Goal: Find specific page/section: Find specific page/section

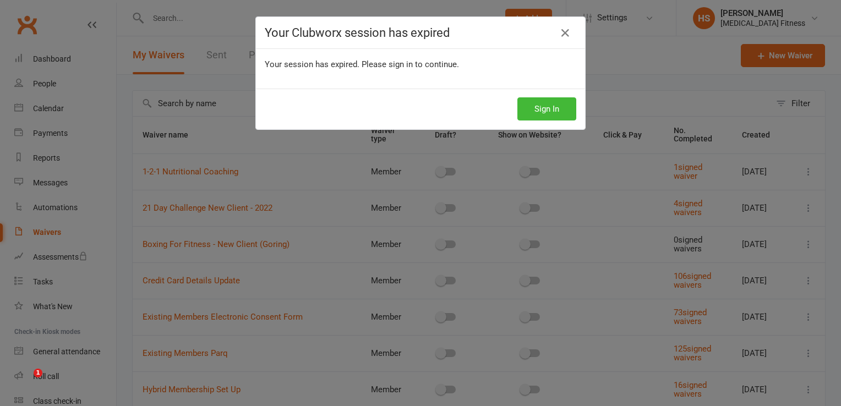
select select "100"
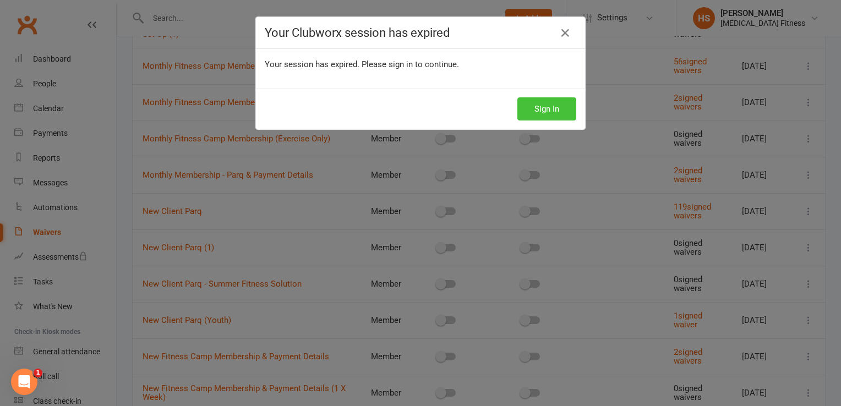
click at [527, 111] on button "Sign In" at bounding box center [546, 108] width 59 height 23
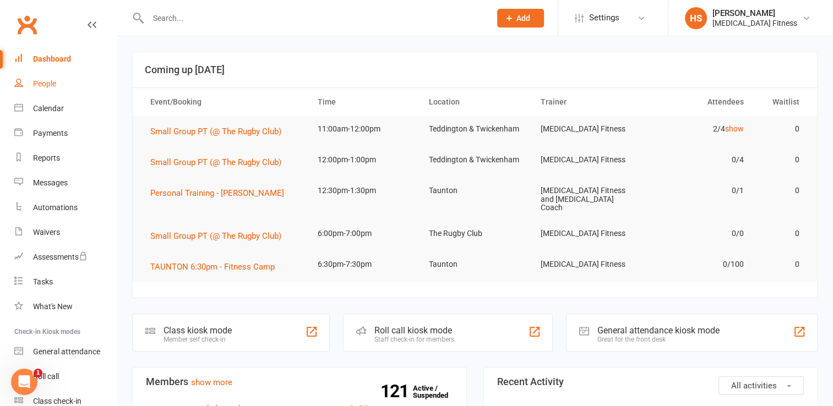
click at [50, 80] on div "People" at bounding box center [44, 83] width 23 height 9
click at [50, 85] on div "People" at bounding box center [44, 83] width 23 height 9
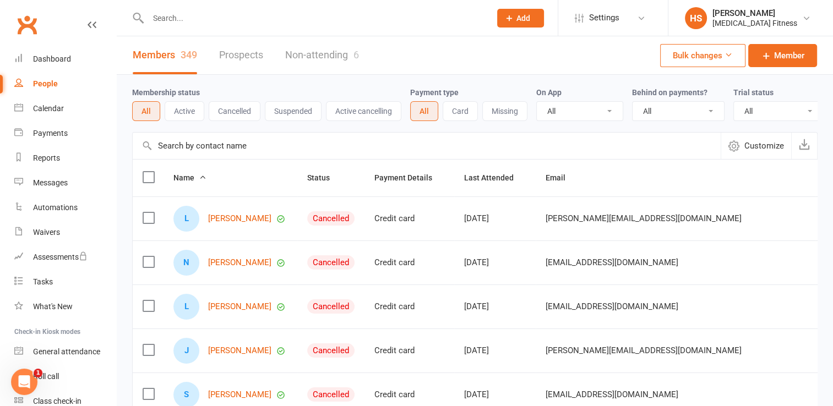
click at [192, 28] on div at bounding box center [307, 18] width 351 height 36
click at [177, 19] on input "text" at bounding box center [314, 17] width 338 height 15
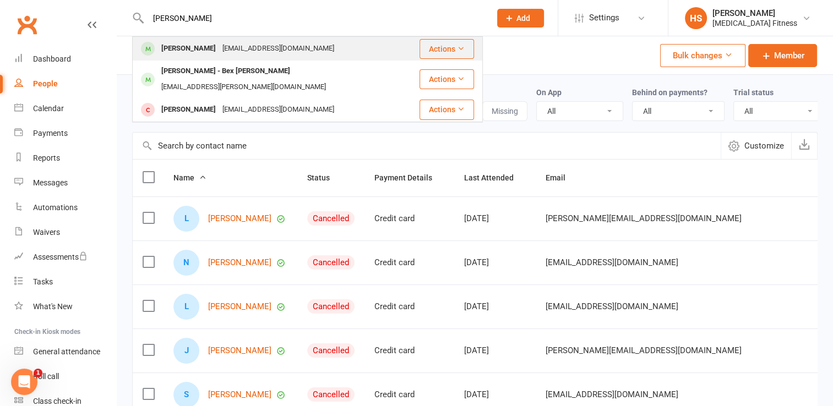
type input "[PERSON_NAME]"
click at [189, 51] on div "[PERSON_NAME]" at bounding box center [188, 49] width 61 height 16
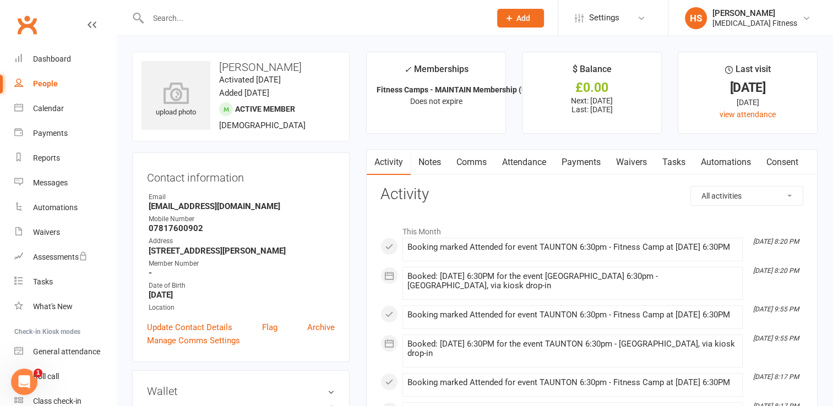
click at [178, 18] on input "text" at bounding box center [314, 17] width 338 height 15
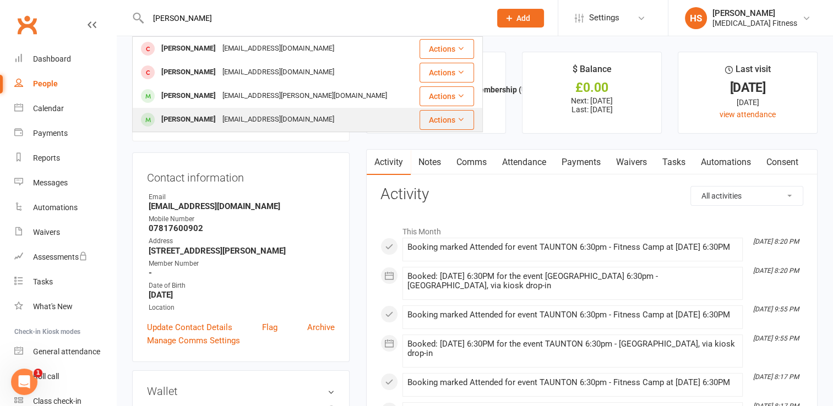
type input "[PERSON_NAME]"
click at [209, 116] on div "[PERSON_NAME]" at bounding box center [188, 120] width 61 height 16
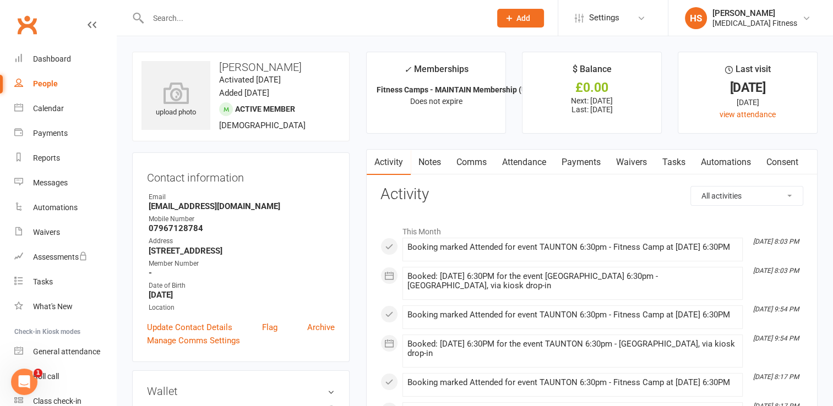
click at [184, 17] on input "text" at bounding box center [314, 17] width 338 height 15
type input "[PERSON_NAME]"
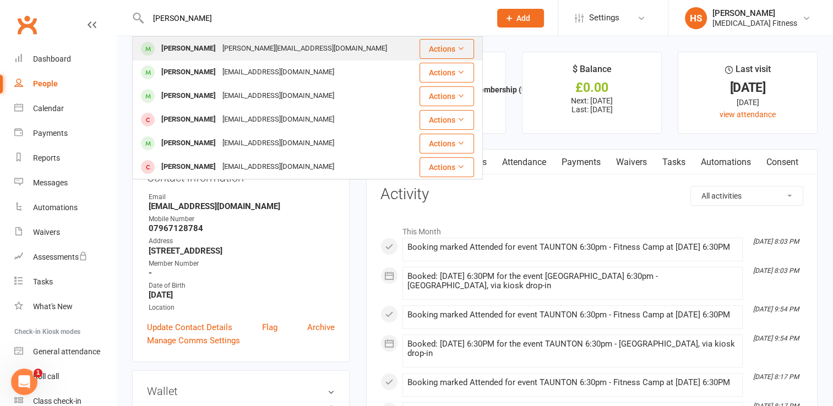
click at [172, 50] on div "[PERSON_NAME]" at bounding box center [188, 49] width 61 height 16
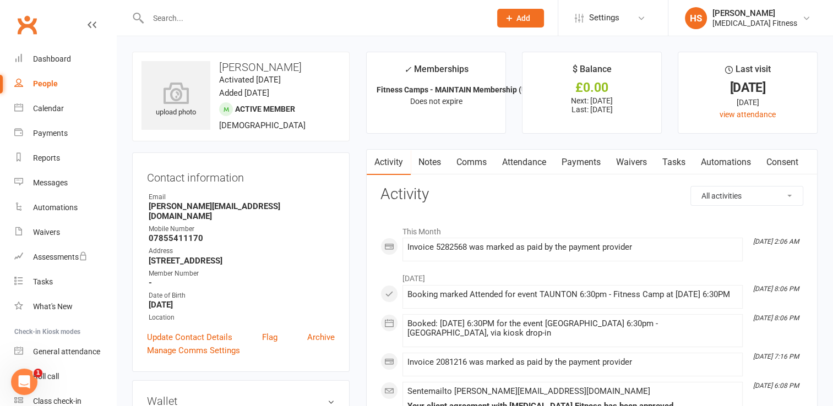
click at [178, 20] on input "text" at bounding box center [314, 17] width 338 height 15
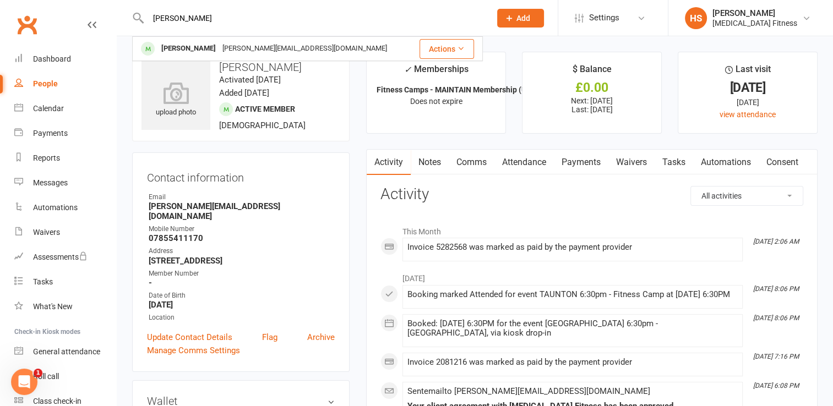
type input "[PERSON_NAME]"
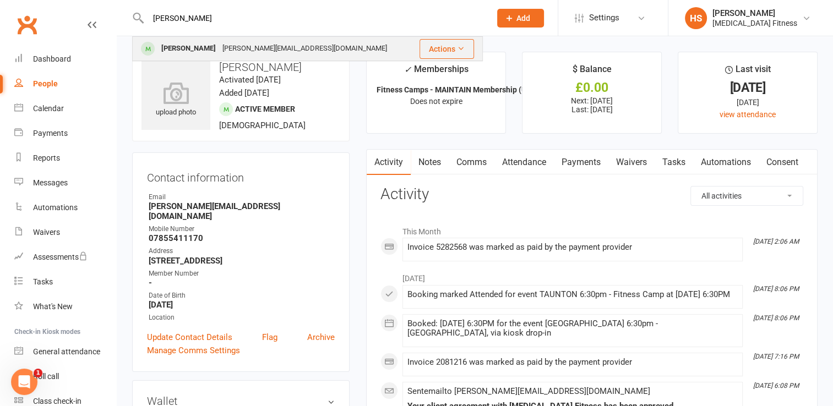
click at [185, 46] on div "[PERSON_NAME]" at bounding box center [188, 49] width 61 height 16
